Goal: Check status: Check status

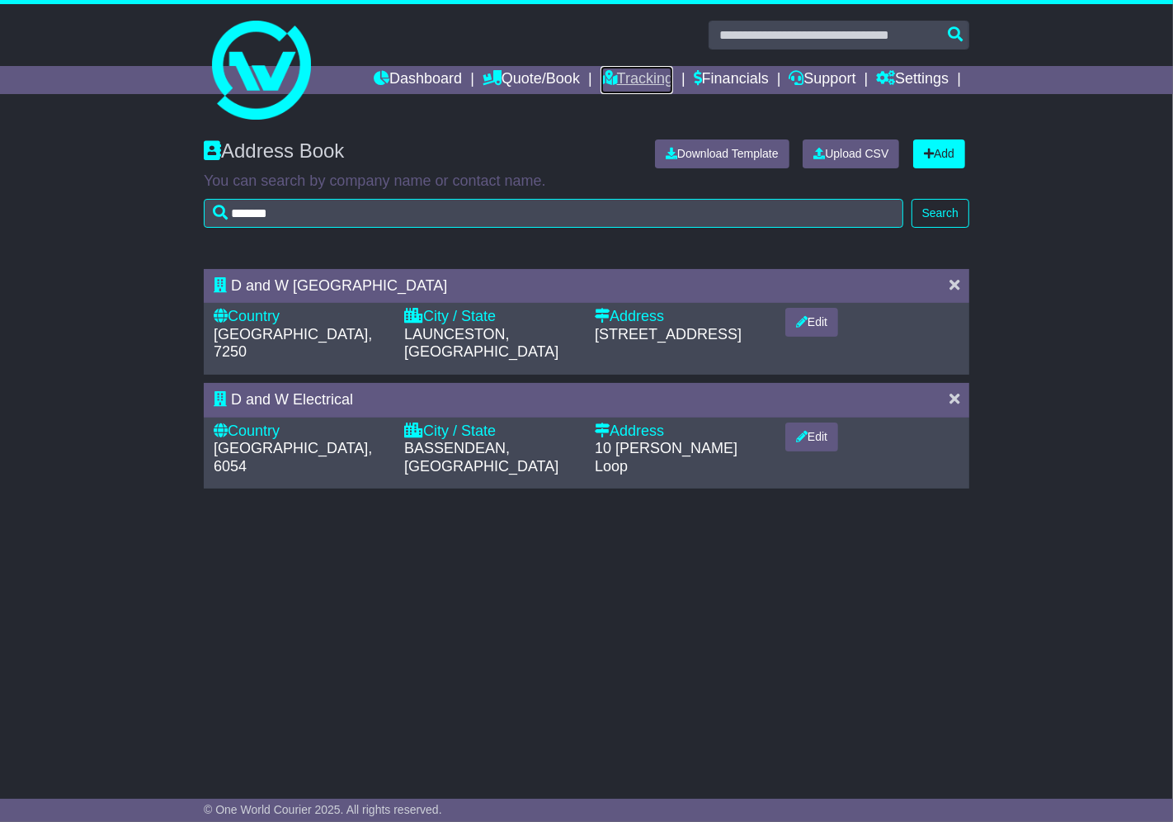
click at [600, 75] on icon at bounding box center [608, 77] width 16 height 15
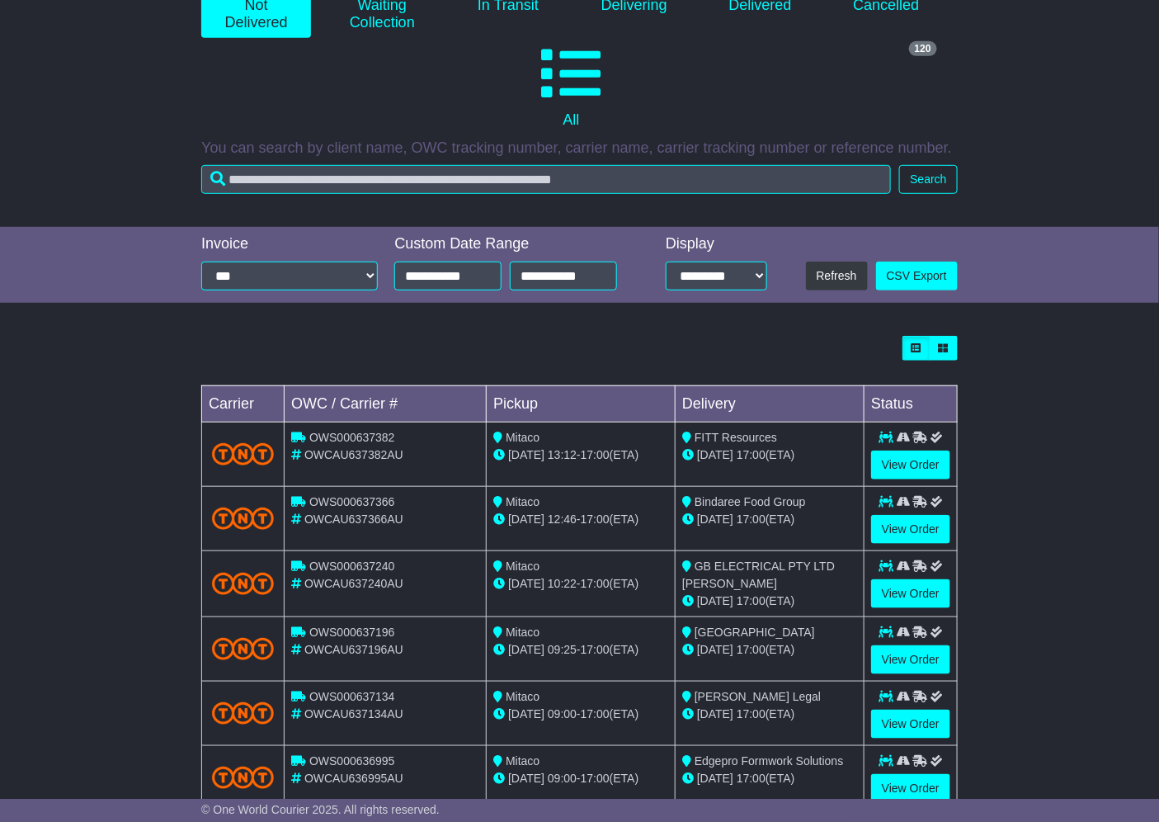
scroll to position [275, 0]
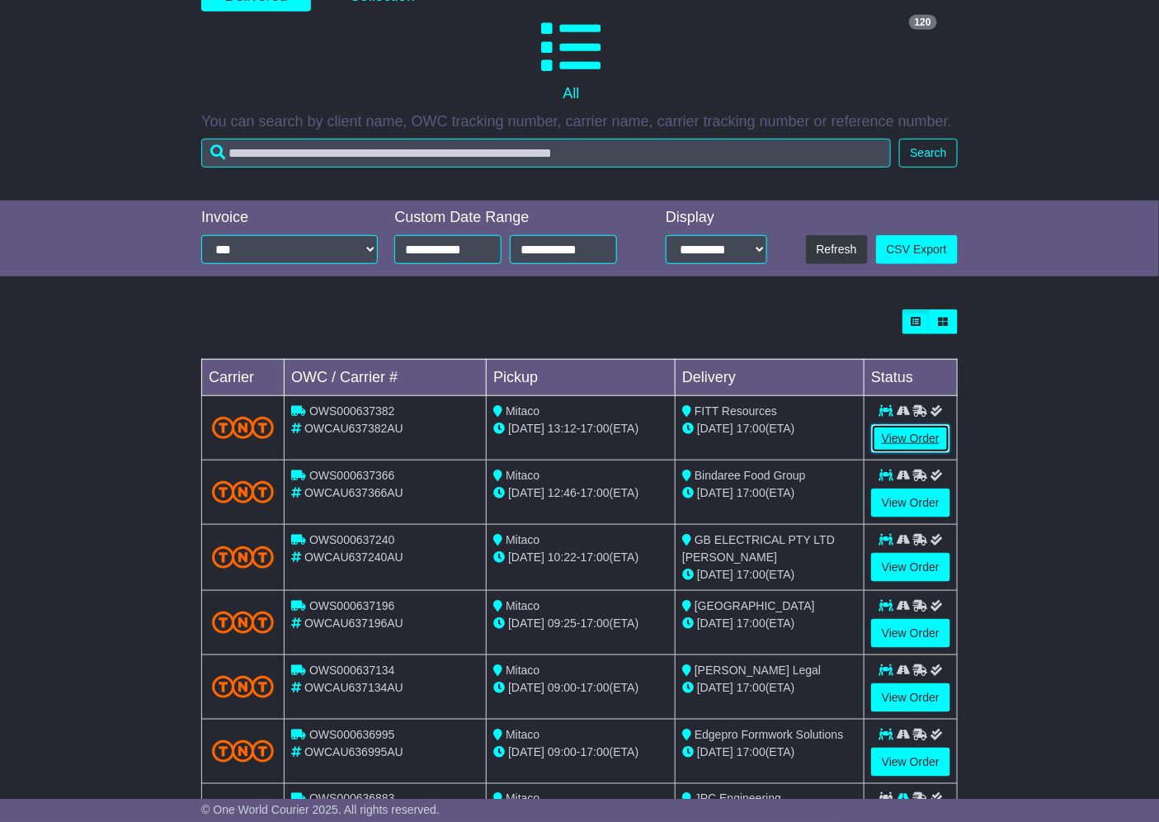
click at [883, 438] on link "View Order" at bounding box center [910, 438] width 79 height 29
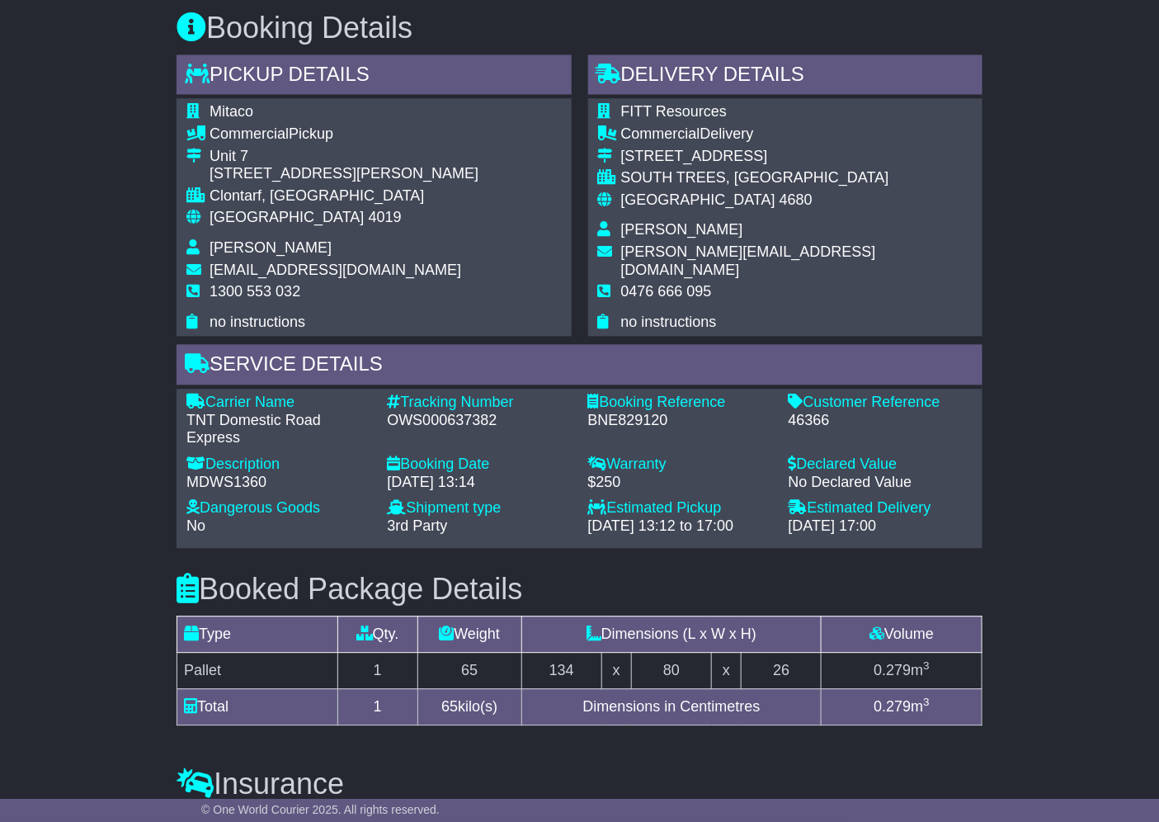
scroll to position [574, 0]
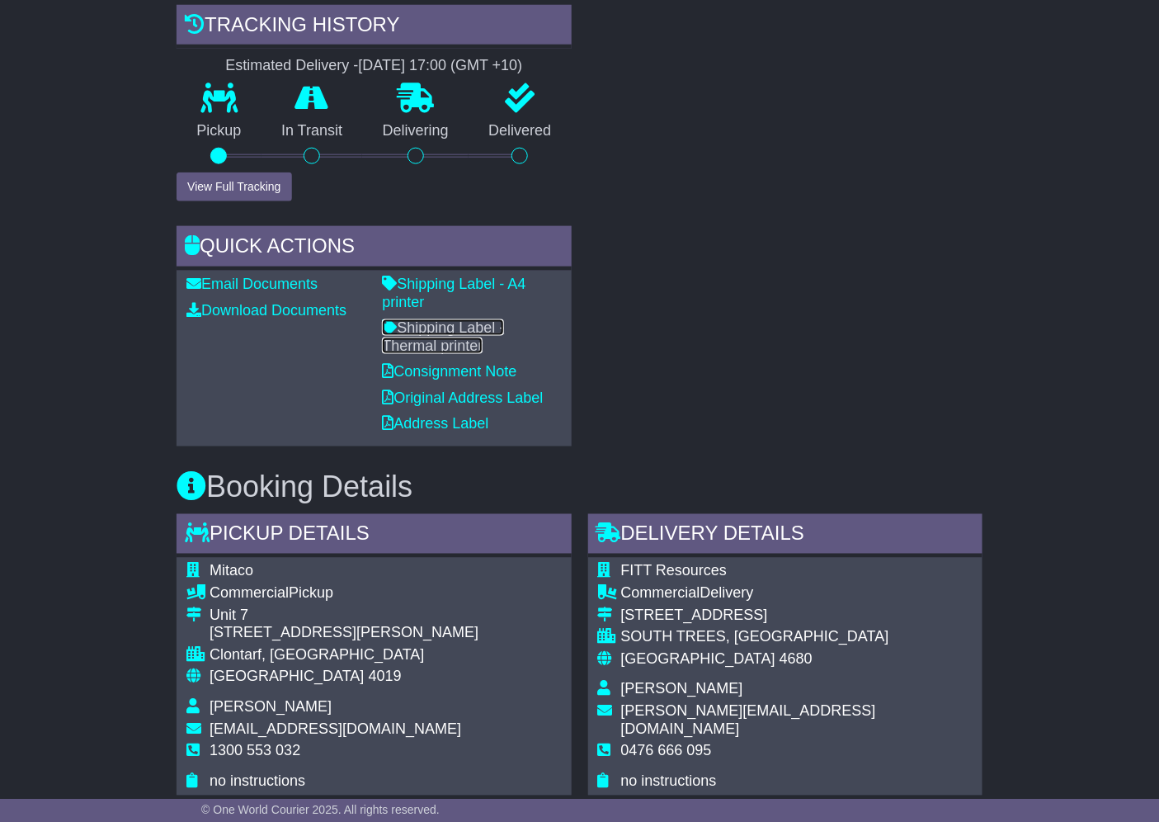
click at [432, 334] on link "Shipping Label - Thermal printer" at bounding box center [443, 336] width 122 height 35
